Goal: Task Accomplishment & Management: Manage account settings

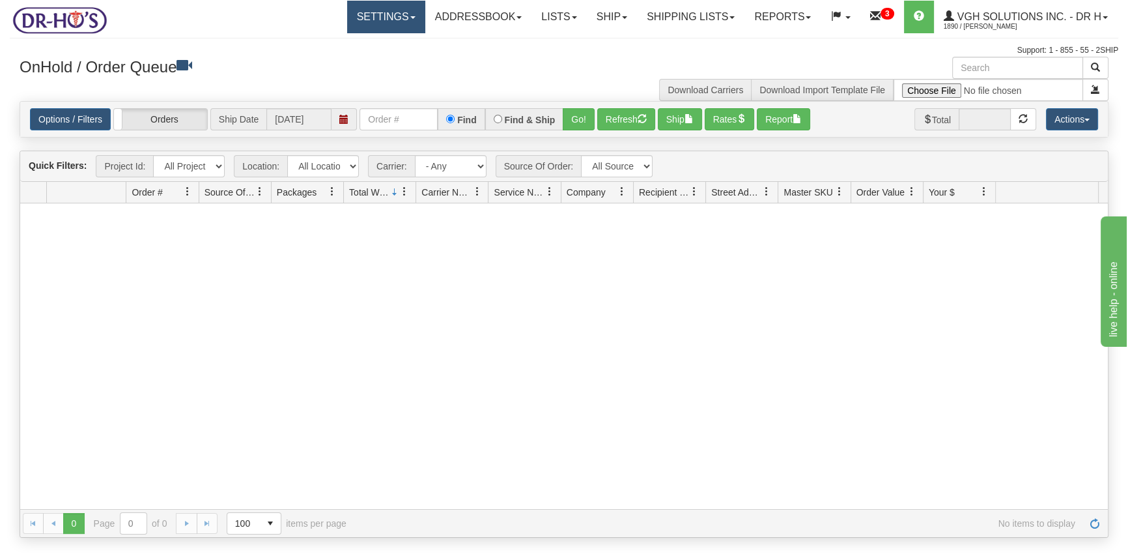
click at [360, 15] on link "Settings" at bounding box center [386, 17] width 78 height 33
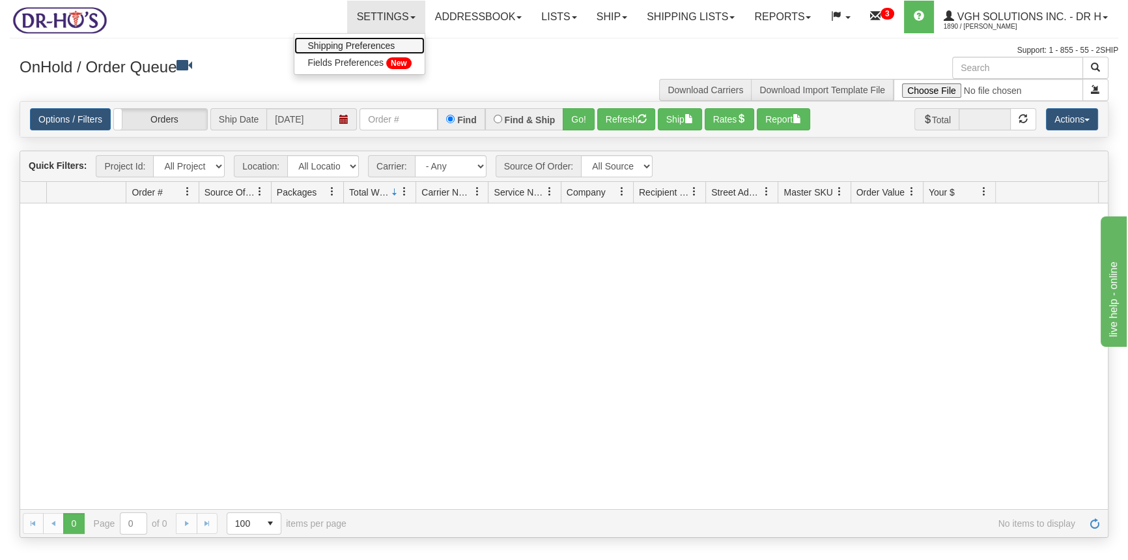
click at [354, 44] on span "Shipping Preferences" at bounding box center [351, 45] width 87 height 10
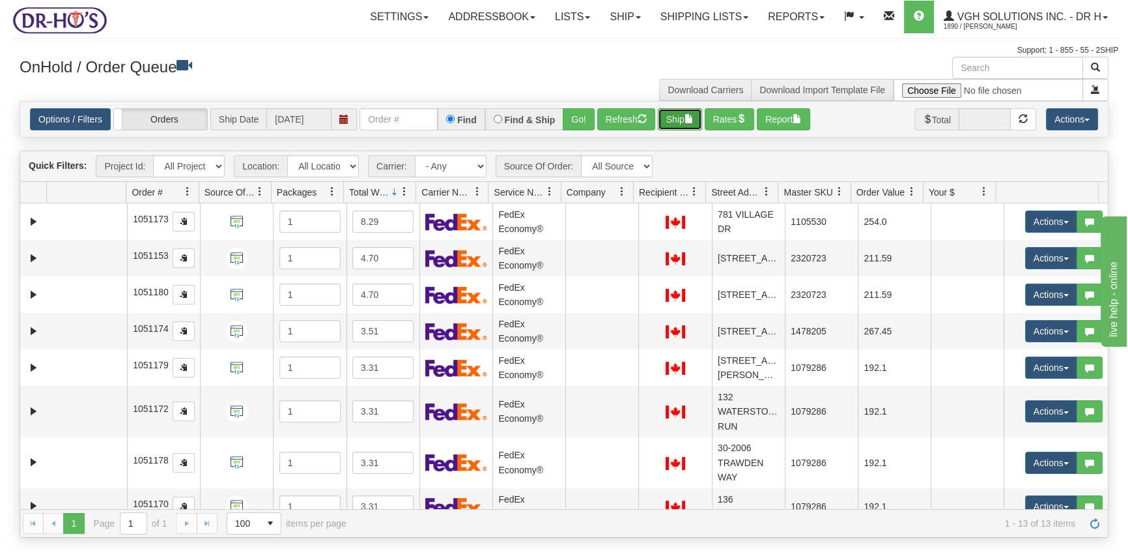
click at [686, 124] on button "Ship" at bounding box center [680, 119] width 44 height 22
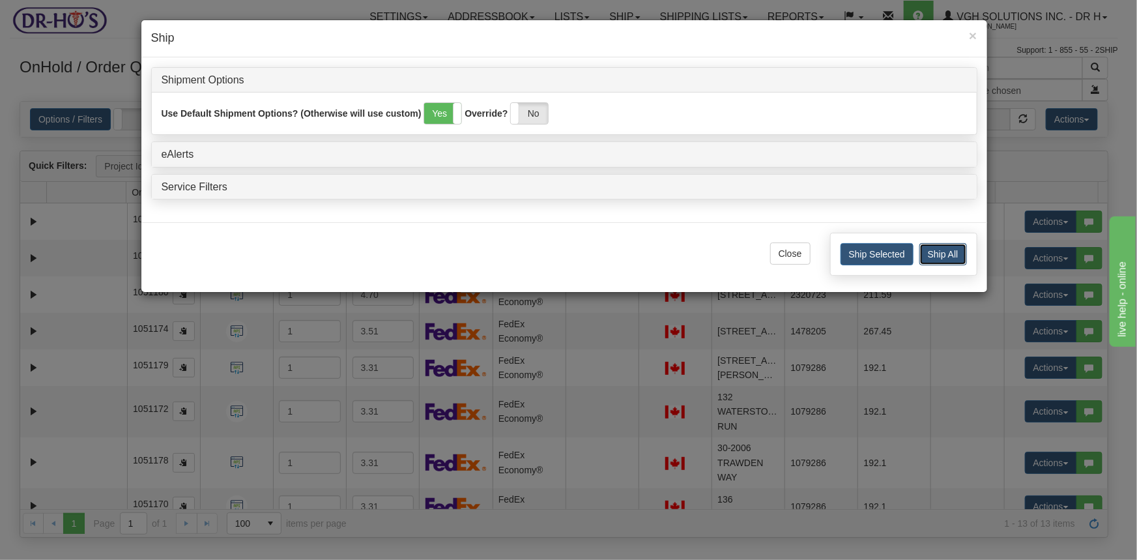
click at [950, 250] on button "Ship All" at bounding box center [943, 254] width 48 height 22
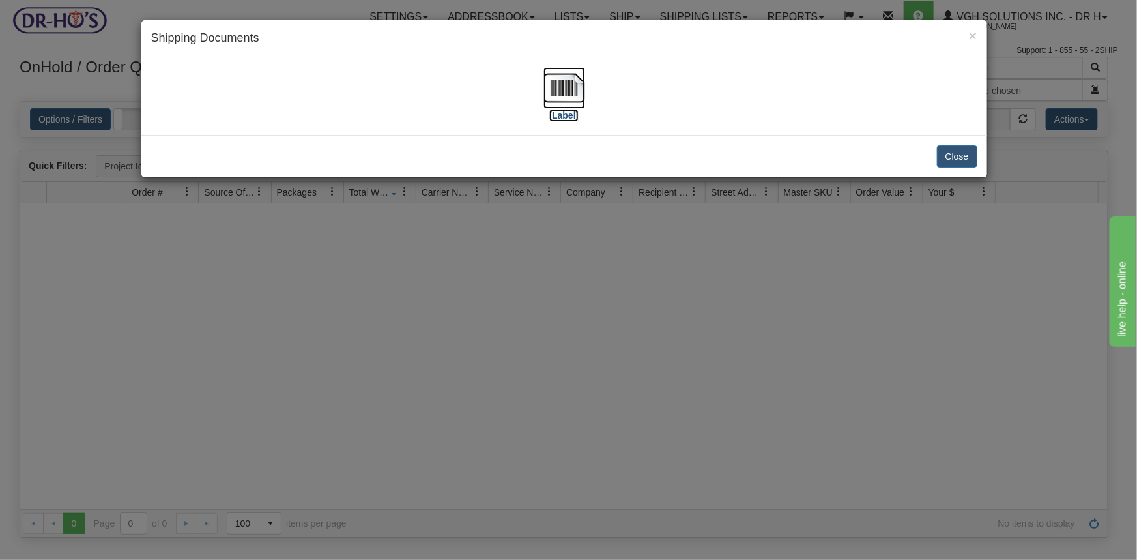
click at [566, 89] on img at bounding box center [564, 88] width 42 height 42
click at [966, 154] on button "Close" at bounding box center [957, 156] width 40 height 22
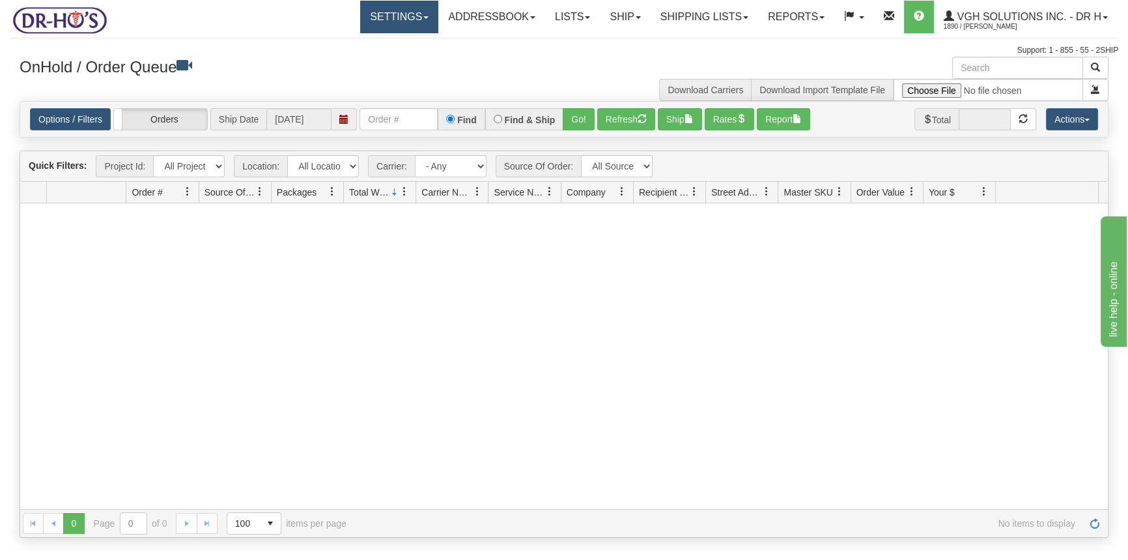
click at [377, 19] on link "Settings" at bounding box center [399, 17] width 78 height 33
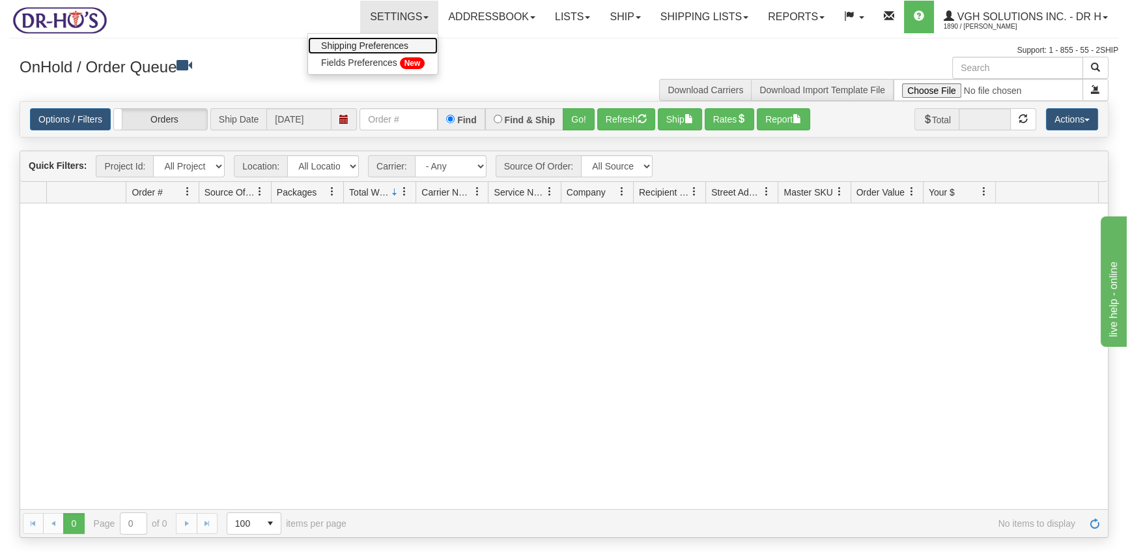
click at [347, 44] on span "Shipping Preferences" at bounding box center [364, 45] width 87 height 10
